Goal: Task Accomplishment & Management: Use online tool/utility

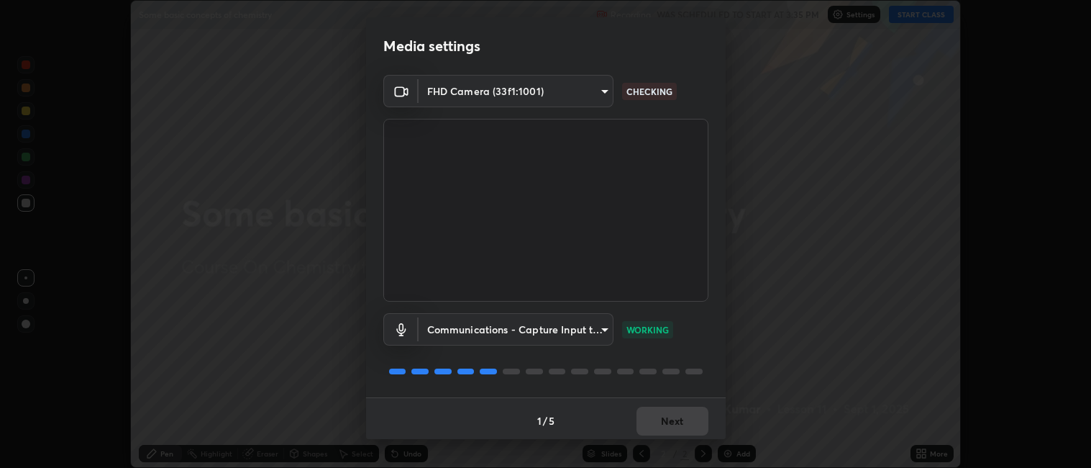
scroll to position [4, 0]
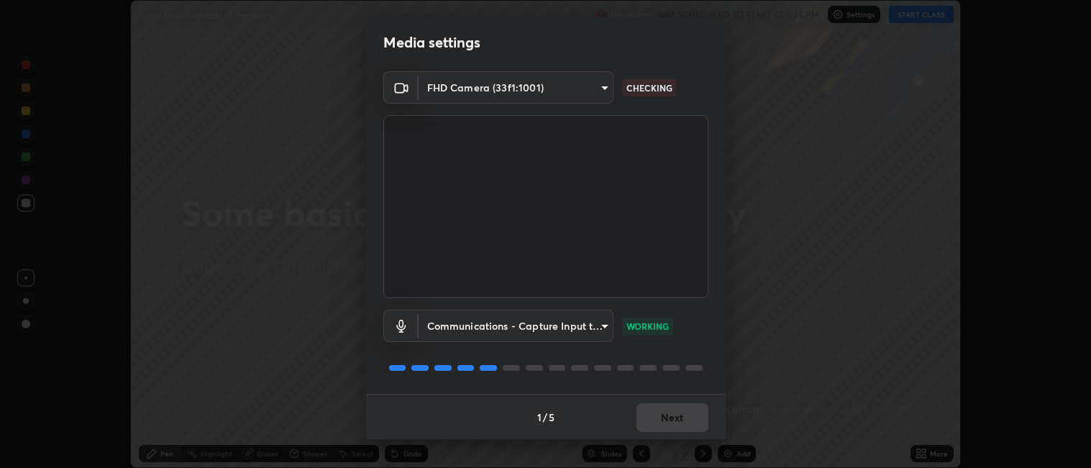
click at [660, 417] on div "1 / 5 Next" at bounding box center [546, 417] width 360 height 46
click at [661, 422] on button "Next" at bounding box center [673, 417] width 72 height 29
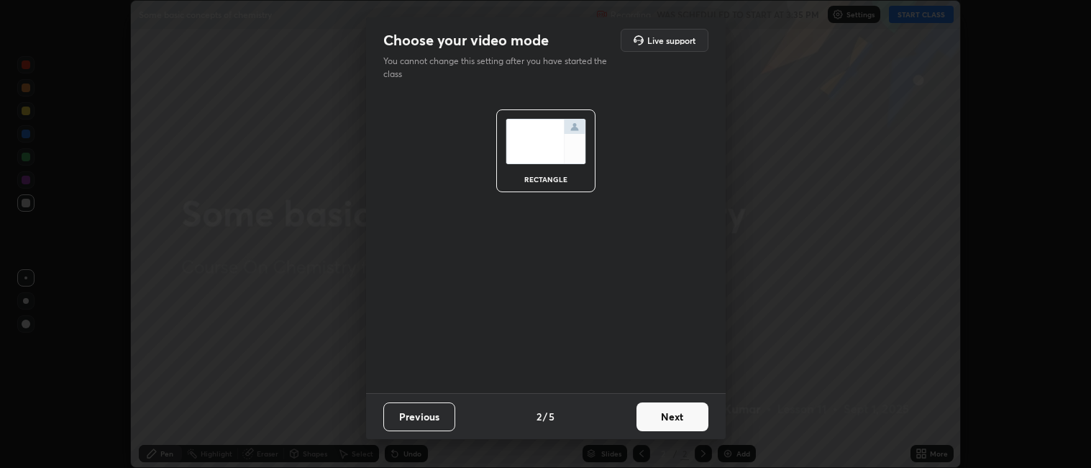
scroll to position [0, 0]
click at [660, 423] on button "Next" at bounding box center [673, 416] width 72 height 29
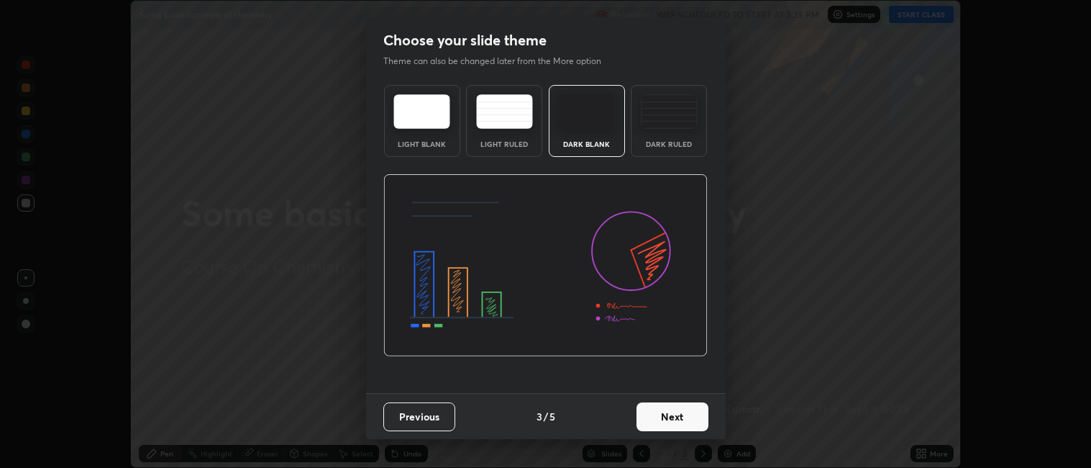
click at [678, 419] on button "Next" at bounding box center [673, 416] width 72 height 29
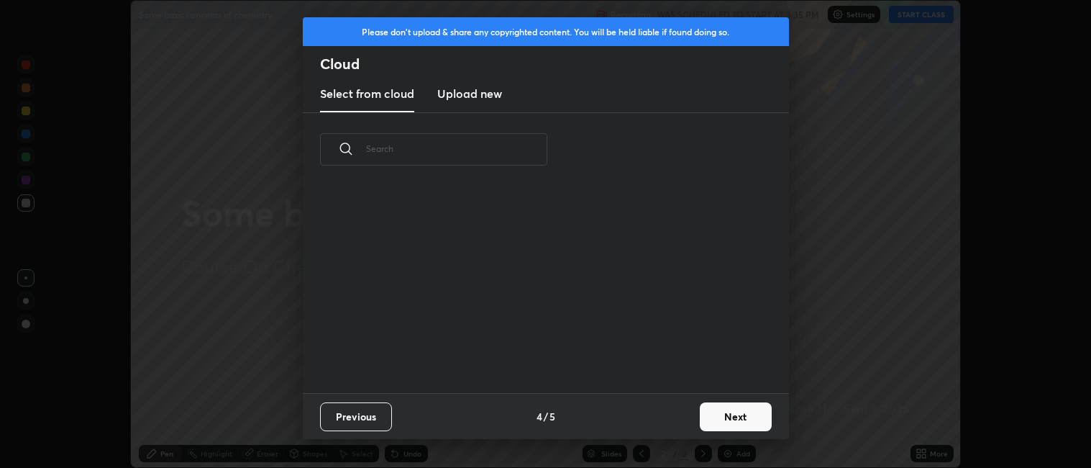
click at [711, 417] on button "Next" at bounding box center [736, 416] width 72 height 29
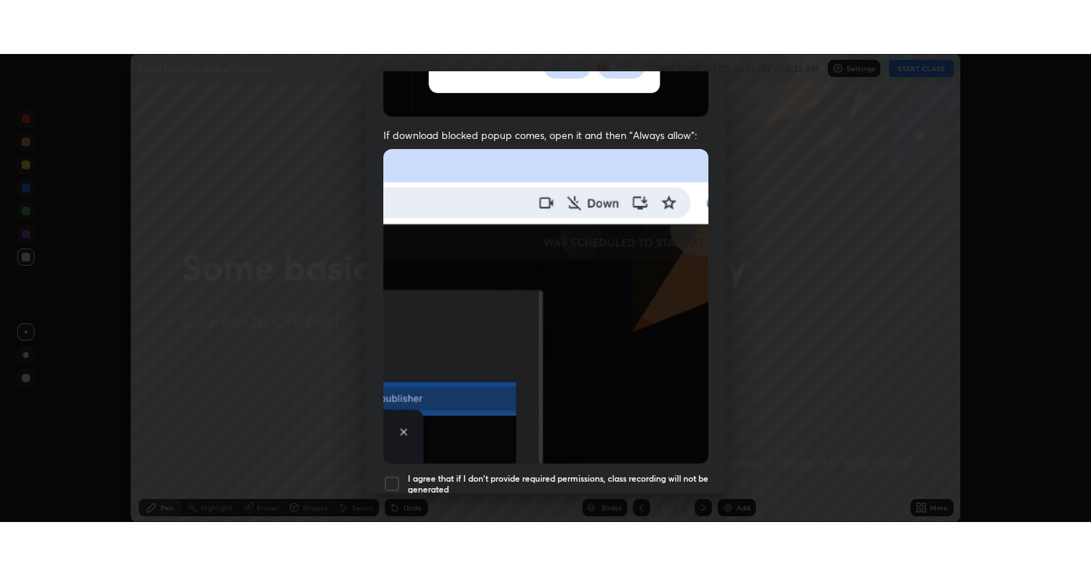
scroll to position [297, 0]
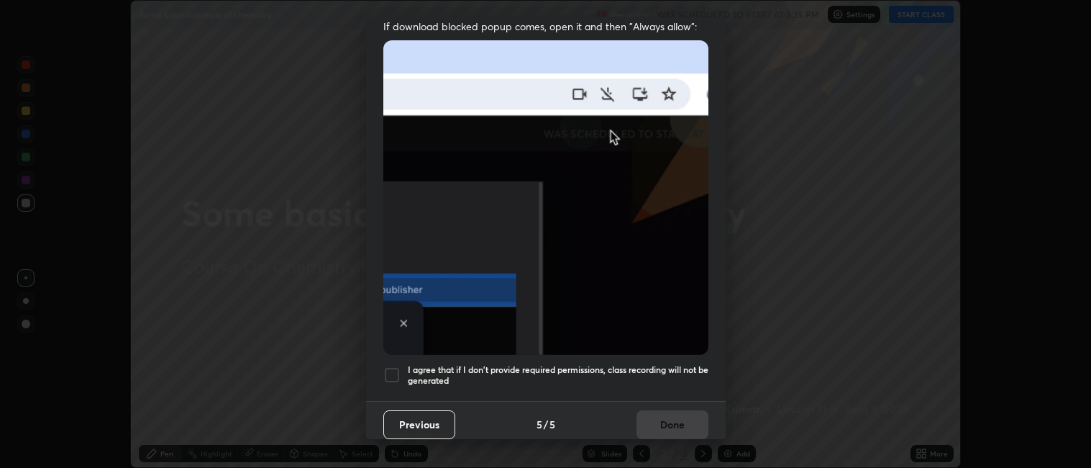
click at [400, 366] on div at bounding box center [391, 374] width 17 height 17
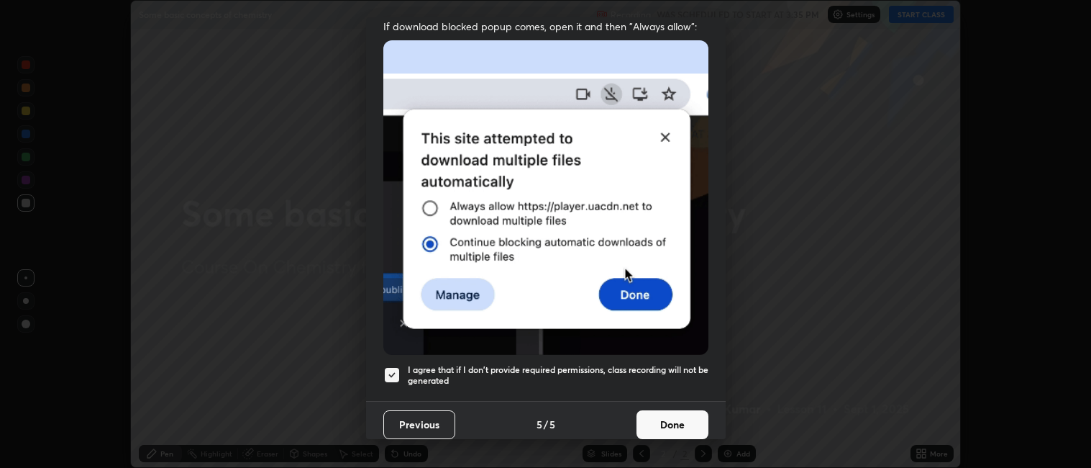
click at [655, 422] on button "Done" at bounding box center [673, 424] width 72 height 29
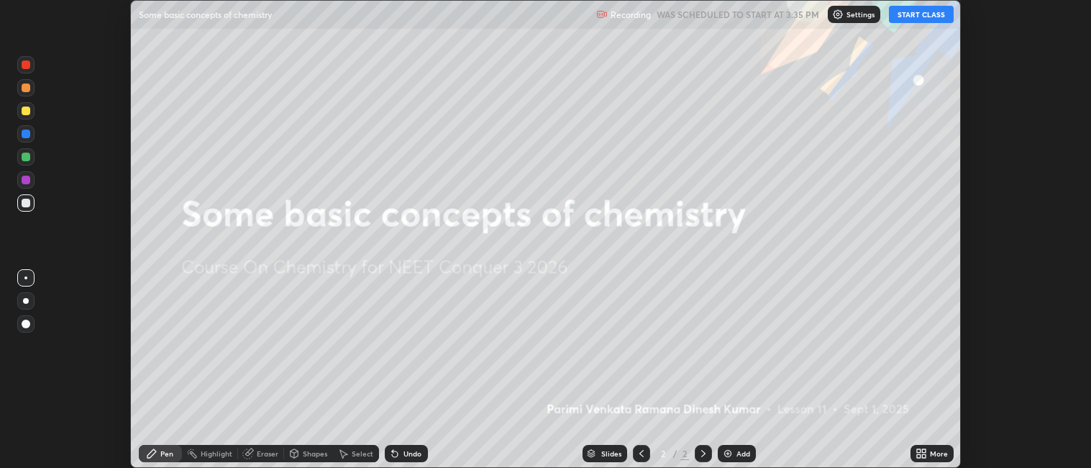
click at [909, 6] on button "START CLASS" at bounding box center [921, 14] width 65 height 17
click at [932, 460] on div "More" at bounding box center [932, 453] width 43 height 17
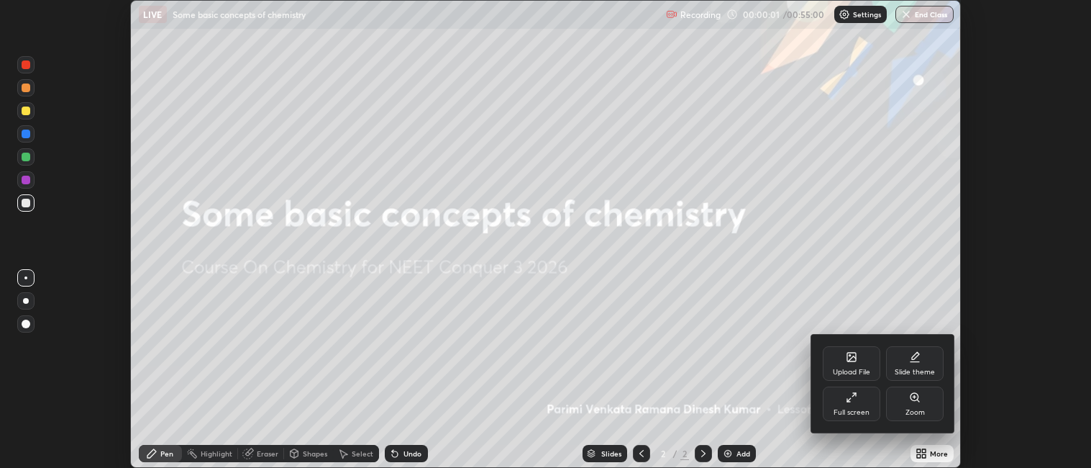
click at [870, 390] on div "Full screen" at bounding box center [852, 403] width 58 height 35
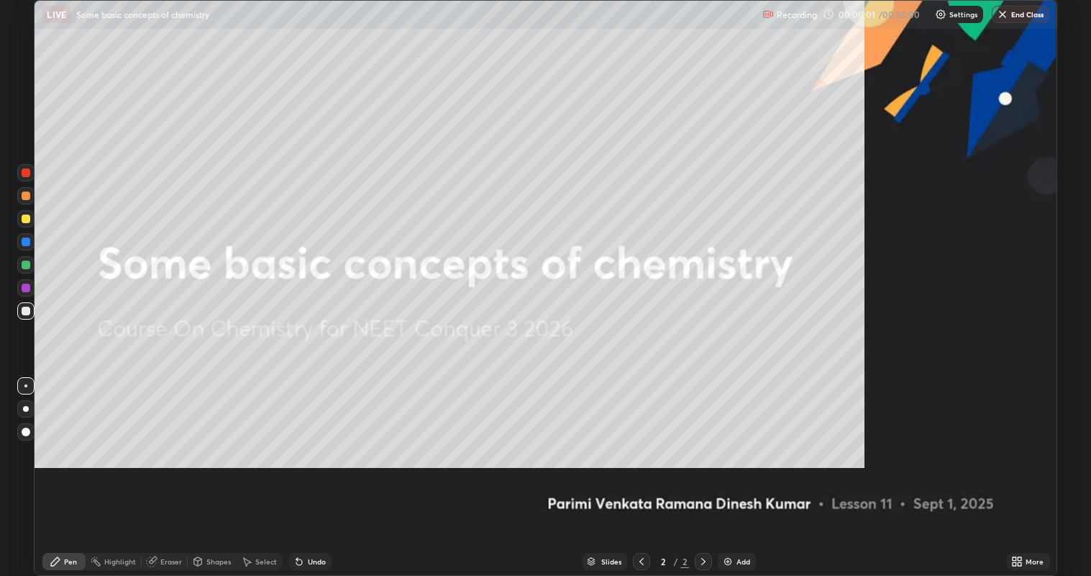
scroll to position [576, 1091]
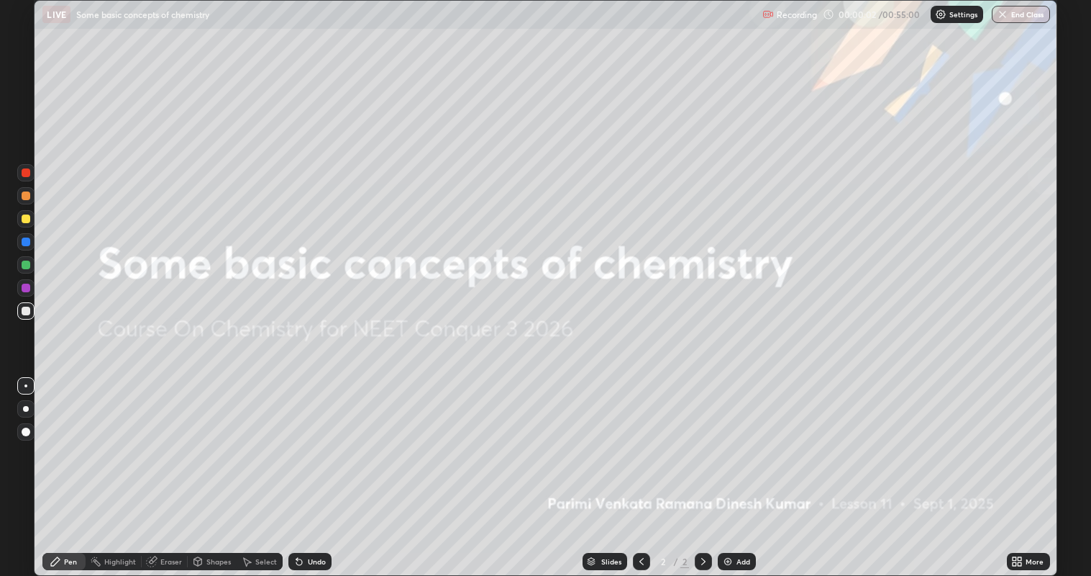
click at [741, 467] on div "Add" at bounding box center [744, 561] width 14 height 7
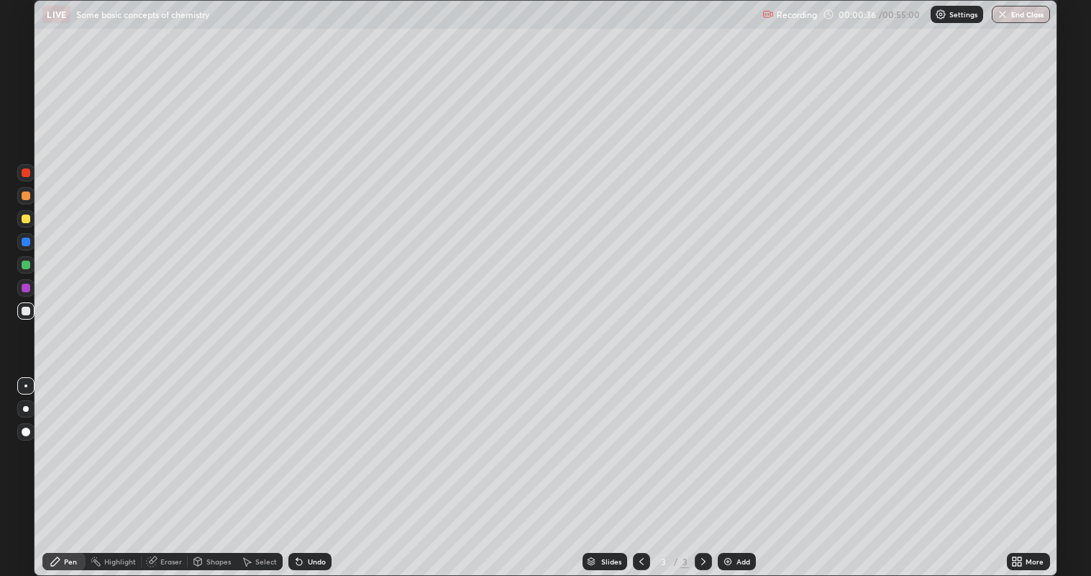
click at [25, 227] on div at bounding box center [25, 218] width 17 height 17
click at [27, 416] on div at bounding box center [25, 408] width 17 height 17
click at [27, 240] on div at bounding box center [26, 241] width 9 height 9
click at [29, 314] on div at bounding box center [25, 310] width 17 height 17
click at [212, 467] on div "Shapes" at bounding box center [218, 561] width 24 height 7
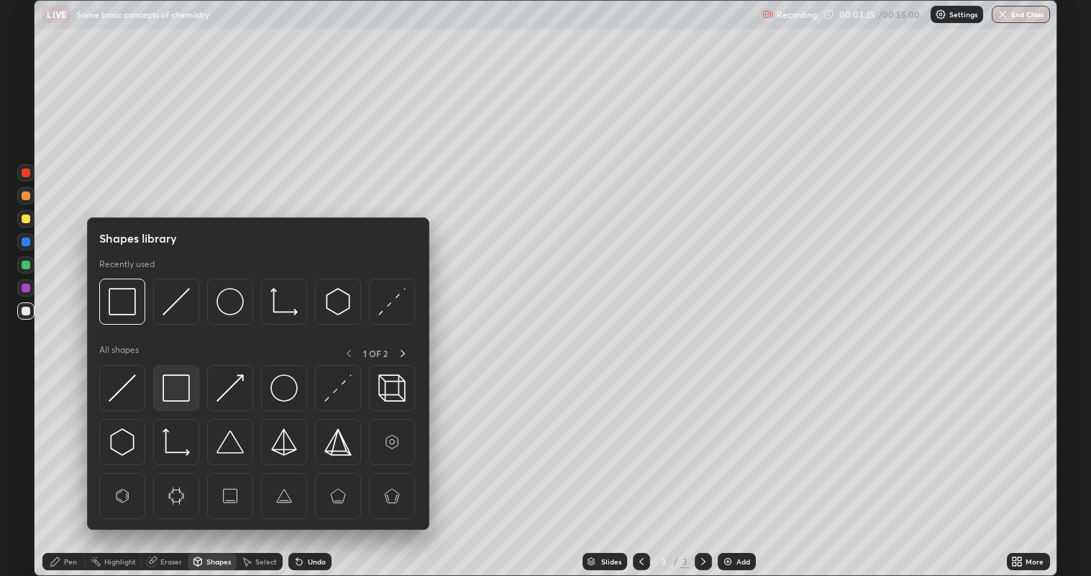
click at [178, 394] on img at bounding box center [176, 387] width 27 height 27
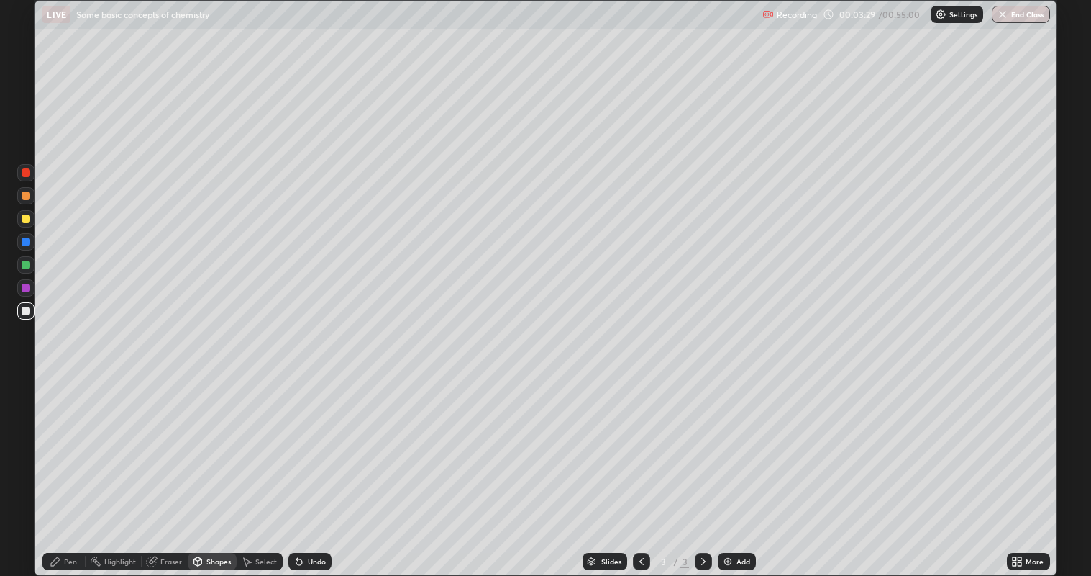
click at [76, 467] on div "Pen" at bounding box center [70, 561] width 13 height 7
click at [25, 307] on div at bounding box center [26, 310] width 9 height 9
click at [28, 271] on div at bounding box center [25, 264] width 17 height 17
click at [27, 174] on div at bounding box center [26, 172] width 9 height 9
click at [327, 467] on div "Undo" at bounding box center [310, 561] width 43 height 17
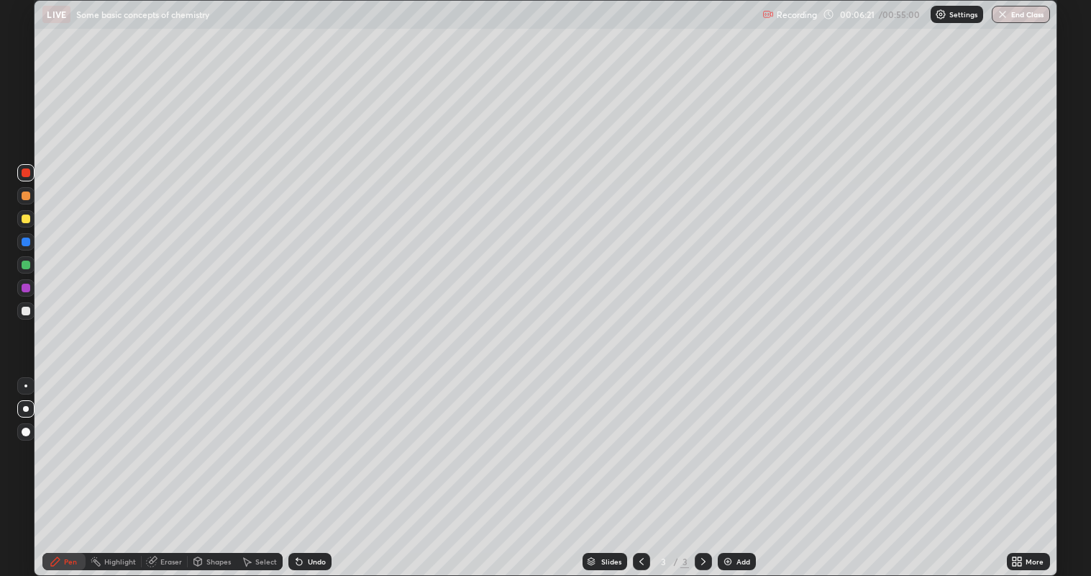
click at [328, 467] on div "Undo" at bounding box center [310, 561] width 43 height 17
click at [25, 312] on div at bounding box center [26, 310] width 9 height 9
click at [341, 467] on div "Slides 3 / 3 Add" at bounding box center [669, 561] width 675 height 29
click at [327, 467] on div "Undo" at bounding box center [310, 561] width 43 height 17
click at [729, 467] on img at bounding box center [728, 561] width 12 height 12
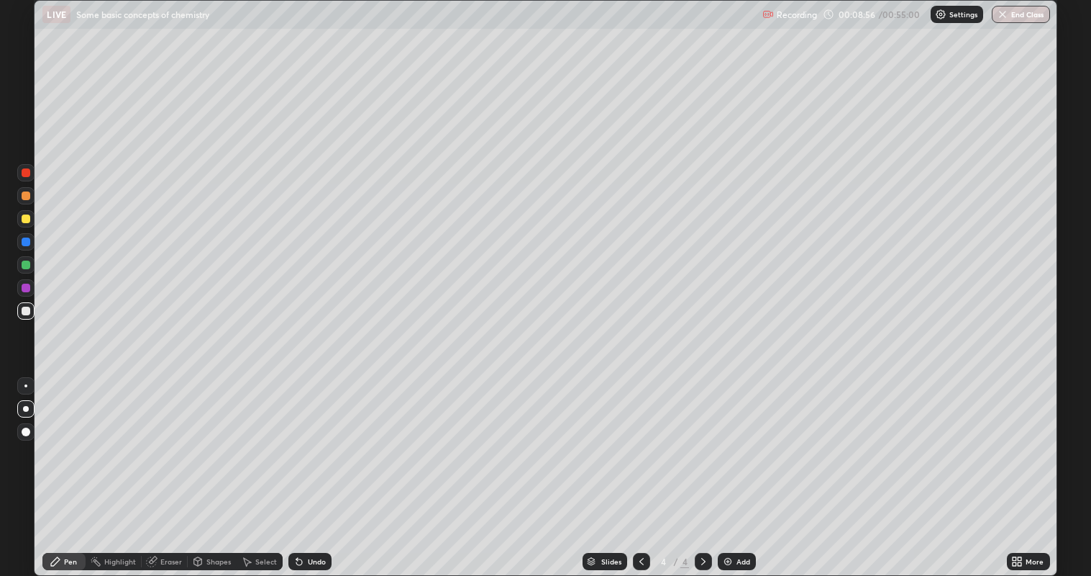
click at [302, 467] on icon at bounding box center [300, 561] width 12 height 12
click at [300, 467] on div "Undo" at bounding box center [310, 561] width 43 height 17
click at [24, 174] on div at bounding box center [26, 172] width 9 height 9
click at [27, 219] on div at bounding box center [26, 218] width 9 height 9
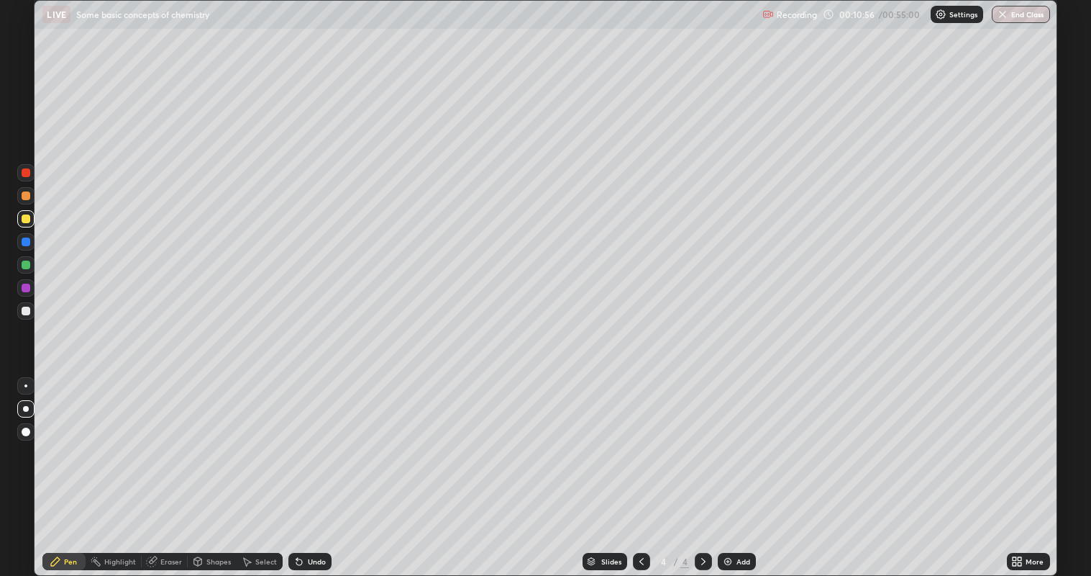
click at [34, 176] on div at bounding box center [25, 172] width 17 height 17
click at [324, 467] on div "Undo" at bounding box center [310, 561] width 43 height 17
click at [330, 467] on div "Undo" at bounding box center [310, 561] width 43 height 17
click at [330, 467] on div "Undo" at bounding box center [307, 561] width 49 height 29
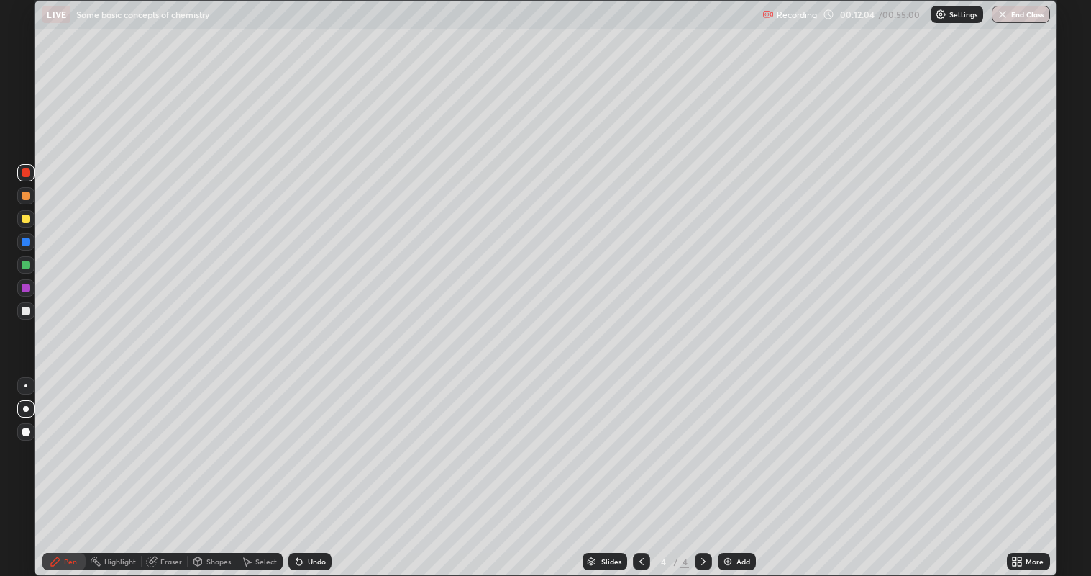
click at [26, 312] on div at bounding box center [26, 310] width 9 height 9
click at [327, 467] on div "Undo" at bounding box center [310, 561] width 43 height 17
click at [727, 467] on div "Add" at bounding box center [737, 561] width 38 height 17
click at [27, 310] on div at bounding box center [26, 310] width 9 height 9
click at [171, 467] on div "Eraser" at bounding box center [171, 561] width 22 height 7
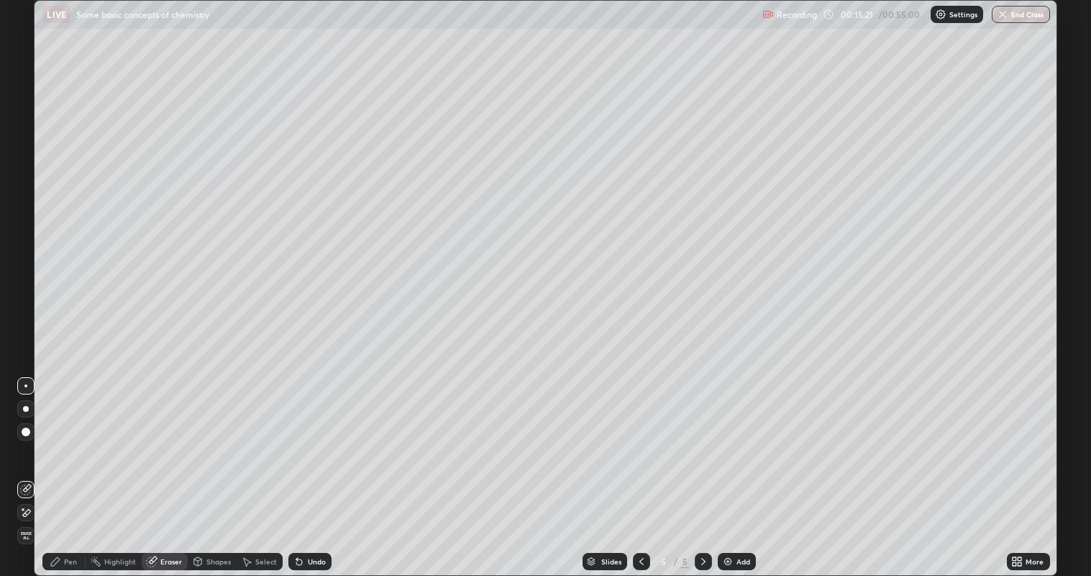
click at [55, 467] on icon at bounding box center [55, 561] width 9 height 9
click at [163, 467] on div "Eraser" at bounding box center [171, 561] width 22 height 7
click at [71, 467] on div "Pen" at bounding box center [70, 561] width 13 height 7
click at [163, 467] on div "Eraser" at bounding box center [171, 561] width 22 height 7
click at [59, 467] on icon at bounding box center [56, 561] width 12 height 12
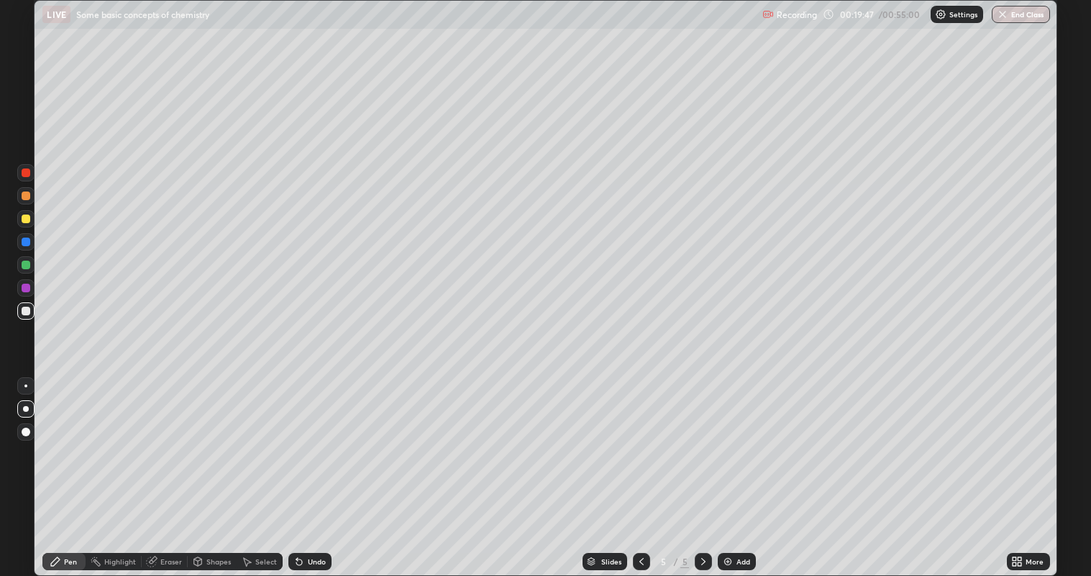
click at [323, 467] on div "Undo" at bounding box center [317, 561] width 18 height 7
click at [324, 467] on div "Undo" at bounding box center [310, 561] width 43 height 17
click at [301, 467] on div "Undo" at bounding box center [310, 561] width 43 height 17
click at [317, 467] on div "Undo" at bounding box center [317, 561] width 18 height 7
click at [33, 171] on div at bounding box center [25, 172] width 17 height 17
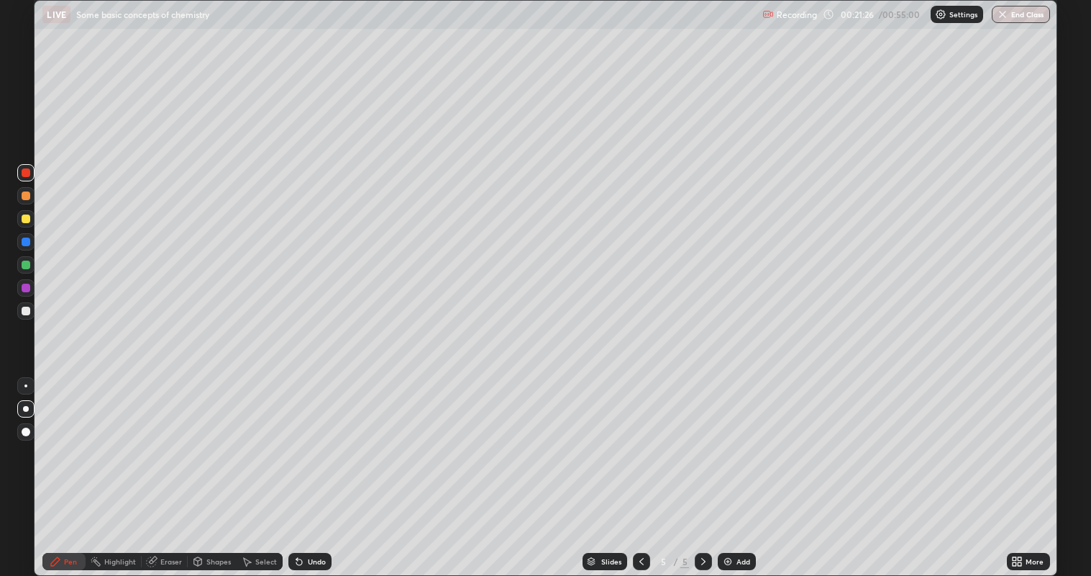
click at [167, 467] on div "Eraser" at bounding box center [171, 561] width 22 height 7
click at [71, 467] on div "Pen" at bounding box center [70, 561] width 13 height 7
click at [27, 219] on div at bounding box center [26, 218] width 9 height 9
click at [26, 265] on div at bounding box center [26, 264] width 9 height 9
click at [732, 467] on img at bounding box center [728, 561] width 12 height 12
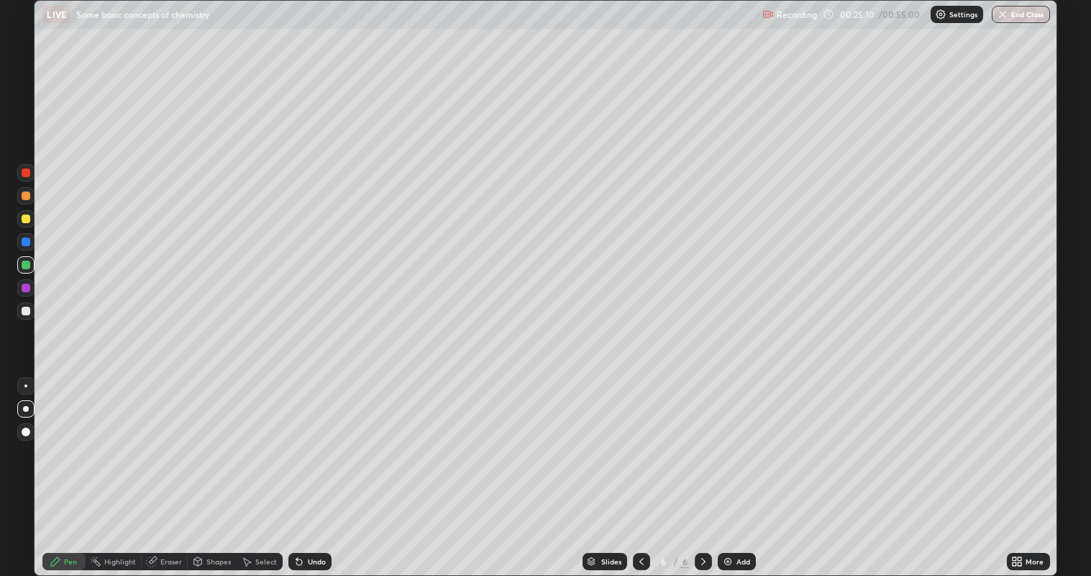
click at [640, 467] on icon at bounding box center [642, 561] width 12 height 12
click at [702, 467] on icon at bounding box center [704, 561] width 12 height 12
click at [27, 219] on div at bounding box center [26, 218] width 9 height 9
click at [29, 181] on div at bounding box center [25, 172] width 17 height 17
click at [28, 219] on div at bounding box center [26, 218] width 9 height 9
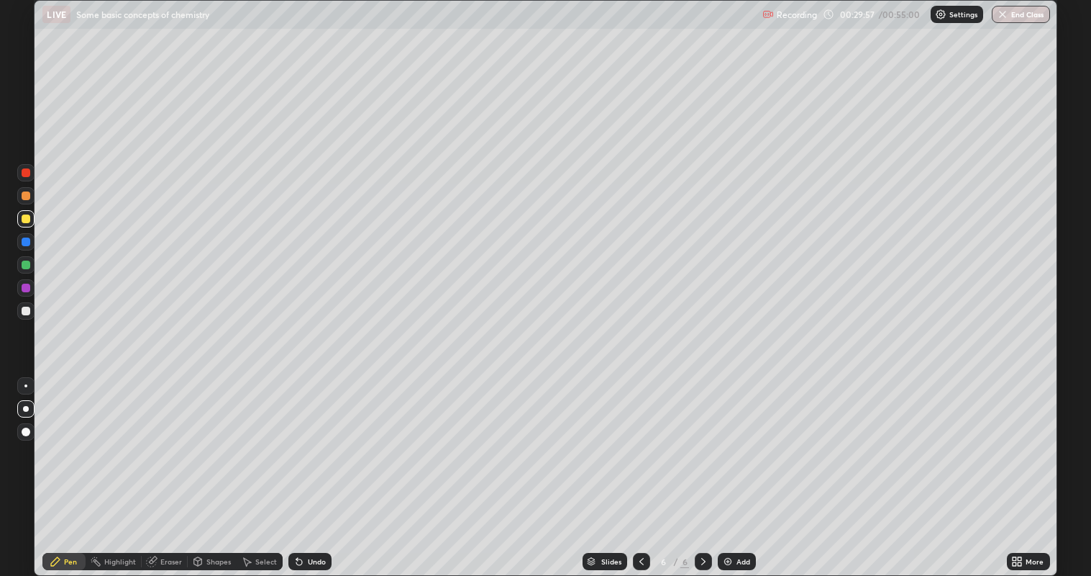
click at [27, 310] on div at bounding box center [26, 310] width 9 height 9
click at [167, 467] on div "Eraser" at bounding box center [171, 561] width 22 height 7
click at [75, 467] on div "Pen" at bounding box center [63, 561] width 43 height 17
click at [732, 467] on div "Add" at bounding box center [737, 561] width 38 height 17
click at [25, 197] on div at bounding box center [26, 195] width 9 height 9
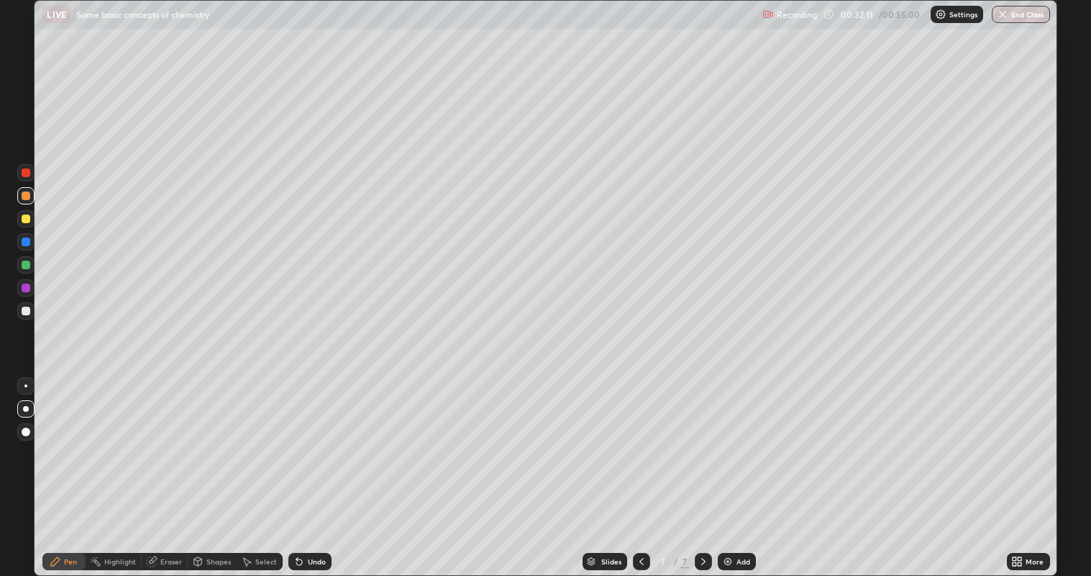
click at [25, 219] on div at bounding box center [26, 218] width 9 height 9
click at [322, 467] on div "Undo" at bounding box center [310, 561] width 43 height 17
click at [26, 288] on div at bounding box center [26, 287] width 9 height 9
click at [220, 467] on div "Shapes" at bounding box center [218, 561] width 24 height 7
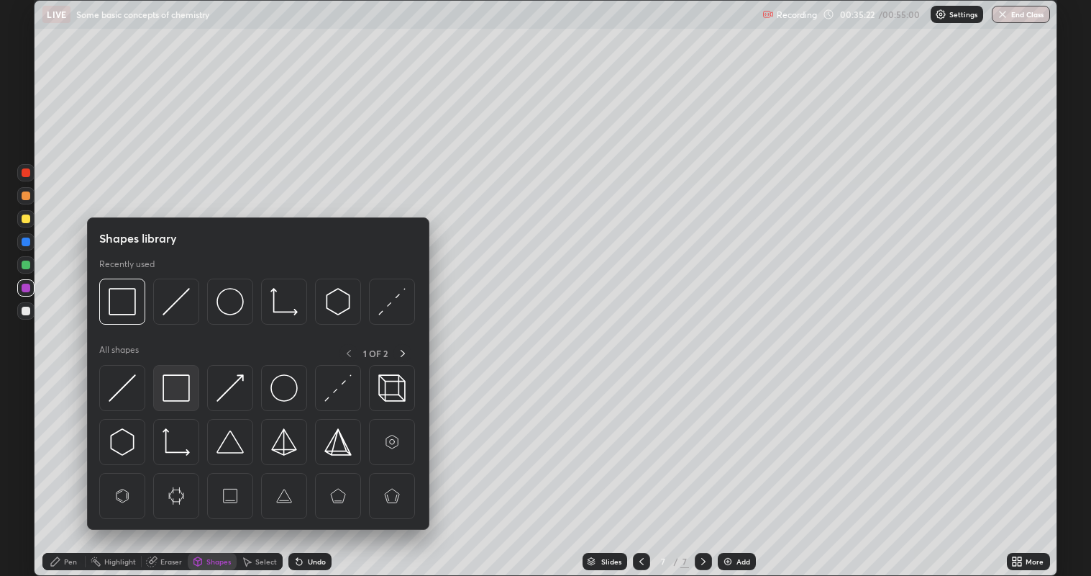
click at [186, 399] on img at bounding box center [176, 387] width 27 height 27
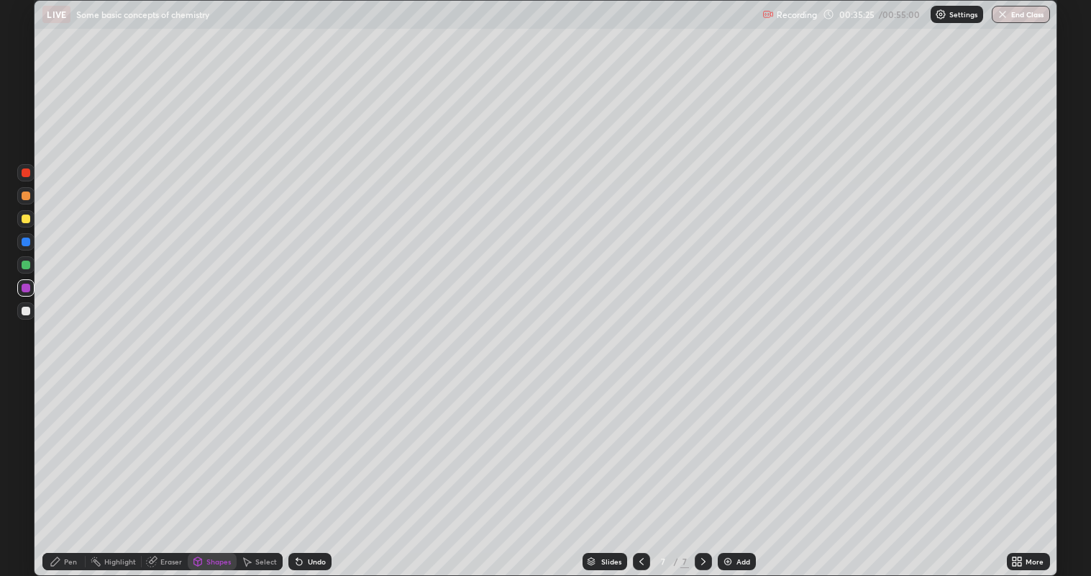
click at [81, 467] on div "Pen" at bounding box center [63, 561] width 43 height 17
click at [29, 312] on div at bounding box center [26, 310] width 9 height 9
click at [734, 467] on div "Add" at bounding box center [737, 561] width 38 height 17
click at [29, 222] on div at bounding box center [25, 218] width 17 height 17
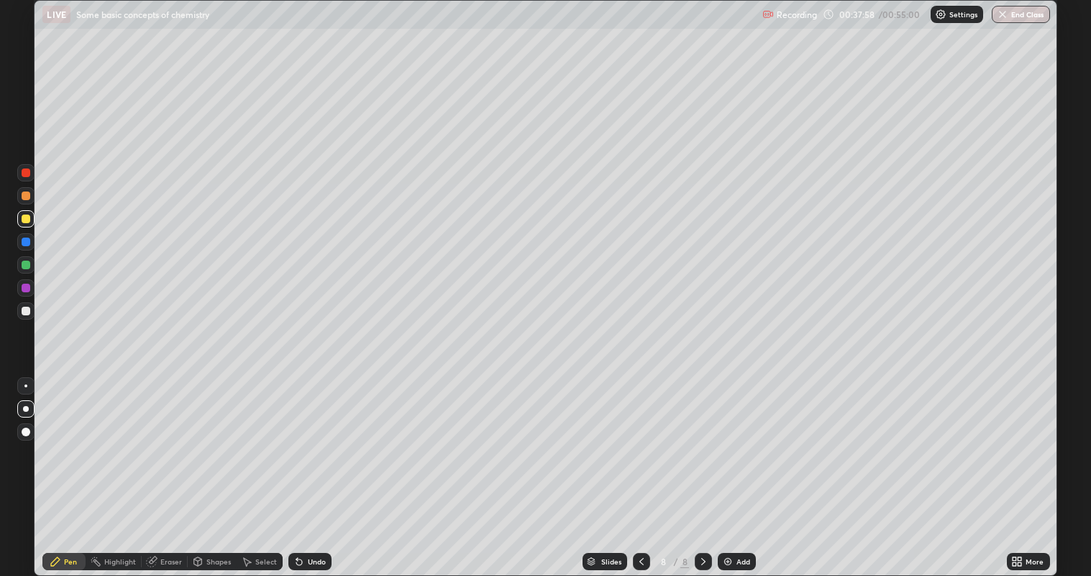
click at [27, 243] on div at bounding box center [26, 241] width 9 height 9
click at [305, 467] on div "Undo" at bounding box center [310, 561] width 43 height 17
click at [730, 467] on img at bounding box center [728, 561] width 12 height 12
click at [29, 174] on div at bounding box center [26, 172] width 9 height 9
click at [29, 265] on div at bounding box center [26, 264] width 9 height 9
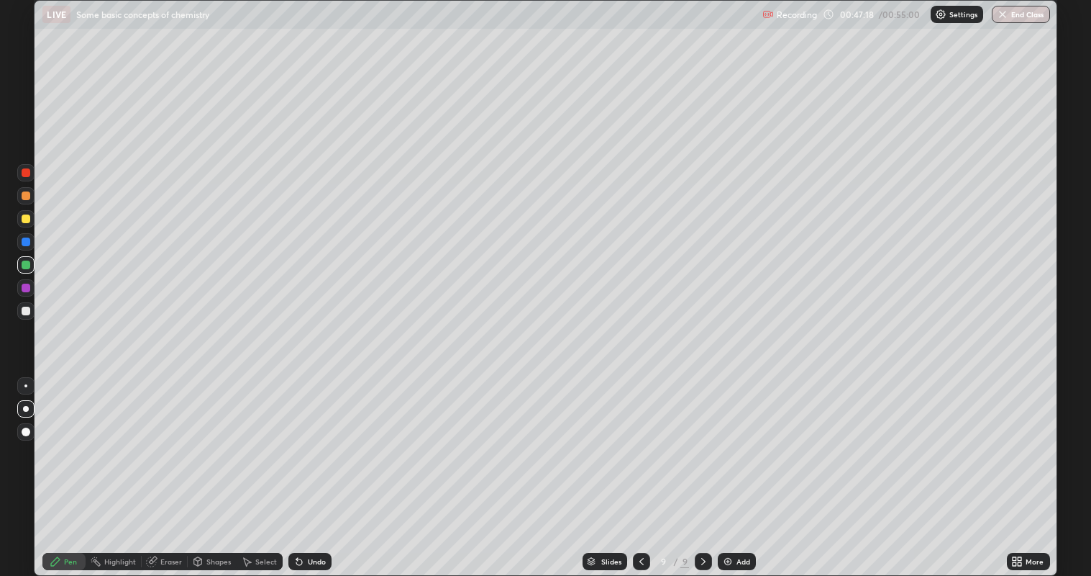
click at [28, 311] on div at bounding box center [26, 310] width 9 height 9
click at [32, 220] on div at bounding box center [25, 218] width 17 height 17
click at [746, 467] on div "Add" at bounding box center [744, 561] width 14 height 7
click at [27, 264] on div at bounding box center [26, 264] width 9 height 9
click at [27, 313] on div at bounding box center [26, 310] width 9 height 9
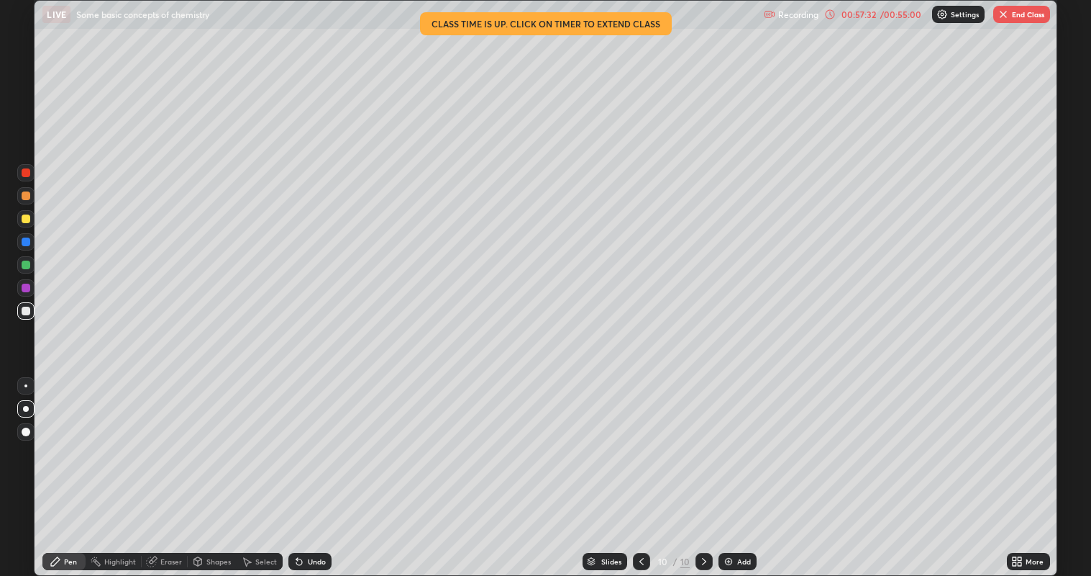
click at [171, 467] on div "Eraser" at bounding box center [171, 561] width 22 height 7
click at [80, 467] on div "Pen" at bounding box center [63, 561] width 43 height 17
click at [738, 467] on div "Add" at bounding box center [744, 561] width 14 height 7
click at [27, 219] on div at bounding box center [26, 218] width 9 height 9
click at [298, 467] on icon at bounding box center [299, 562] width 6 height 6
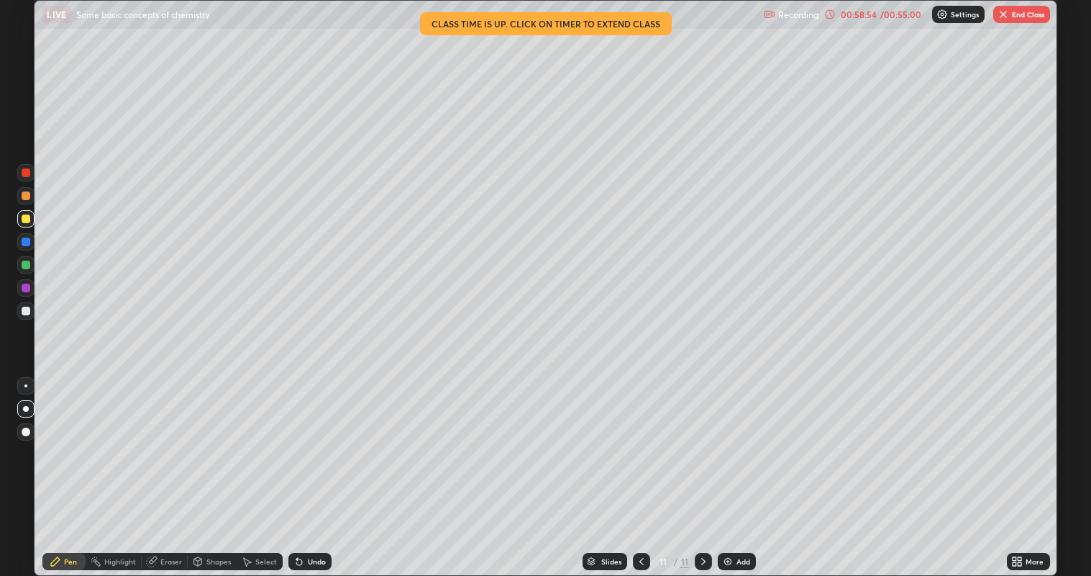
click at [316, 467] on div "Undo" at bounding box center [310, 561] width 43 height 17
click at [312, 467] on div "Undo" at bounding box center [317, 561] width 18 height 7
click at [308, 467] on div "Undo" at bounding box center [317, 561] width 18 height 7
click at [304, 467] on div "Undo" at bounding box center [310, 561] width 43 height 17
click at [27, 270] on div at bounding box center [25, 264] width 17 height 17
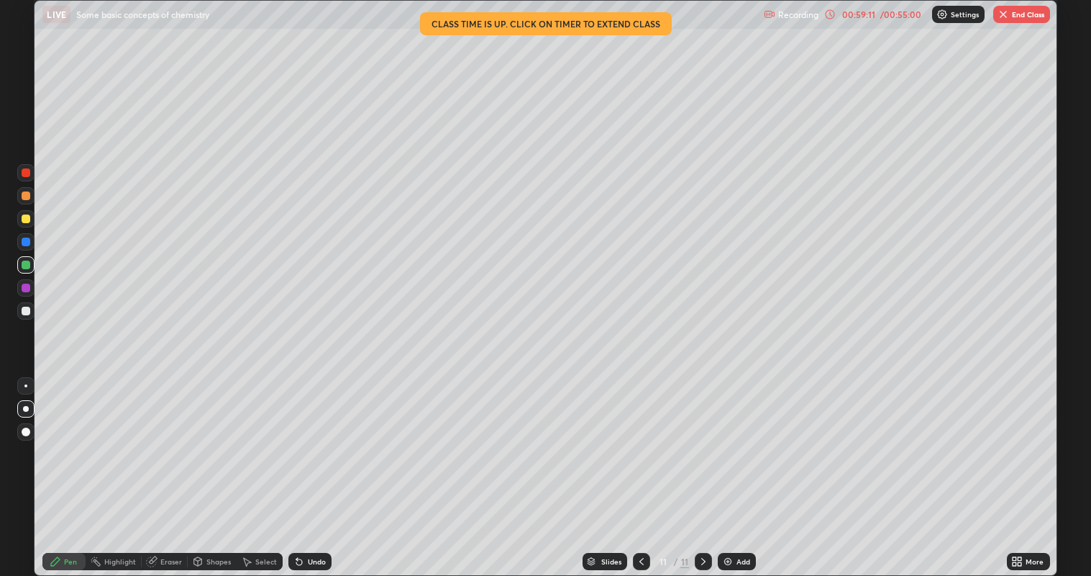
click at [304, 467] on div "Undo" at bounding box center [310, 561] width 43 height 17
click at [303, 467] on icon at bounding box center [300, 561] width 12 height 12
click at [1010, 22] on button "End Class" at bounding box center [1022, 14] width 57 height 17
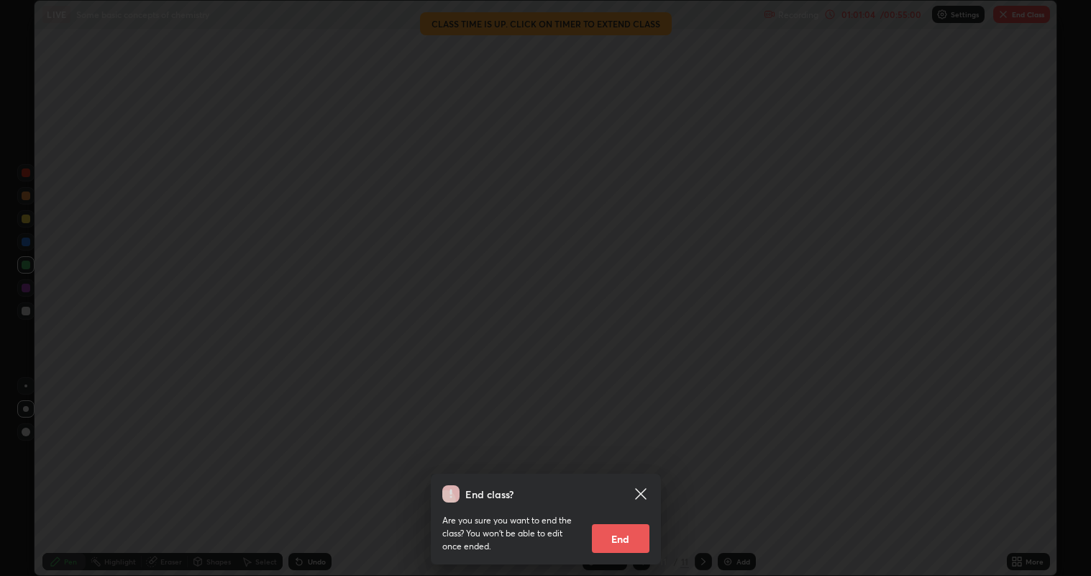
click at [644, 467] on button "End" at bounding box center [621, 538] width 58 height 29
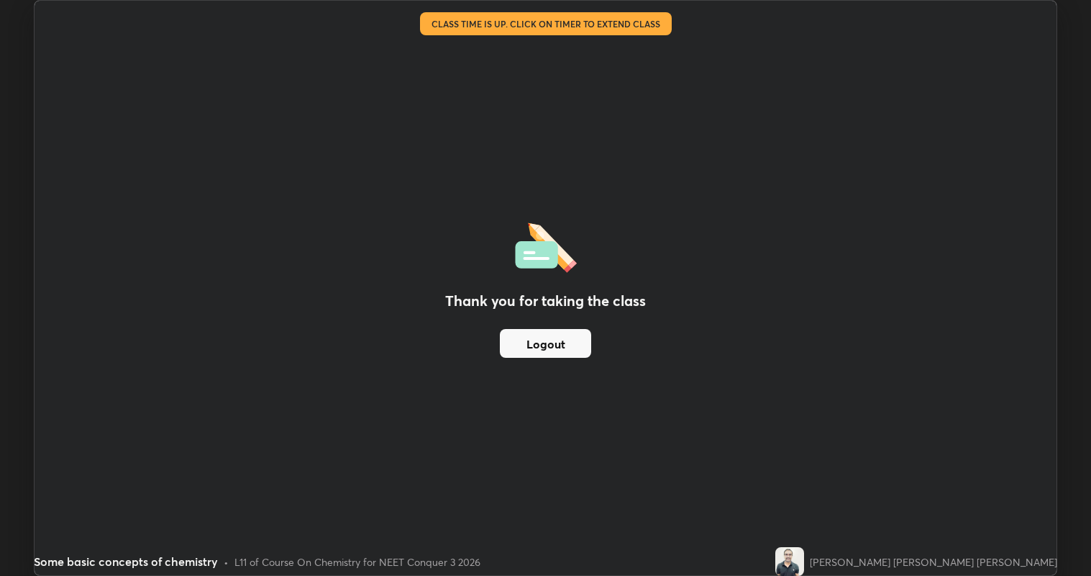
click at [635, 467] on div "Thank you for taking the class Logout" at bounding box center [546, 288] width 1022 height 574
click at [566, 340] on button "Logout" at bounding box center [545, 343] width 91 height 29
click at [563, 339] on button "Logout" at bounding box center [545, 343] width 91 height 29
